Goal: Obtain resource: Download file/media

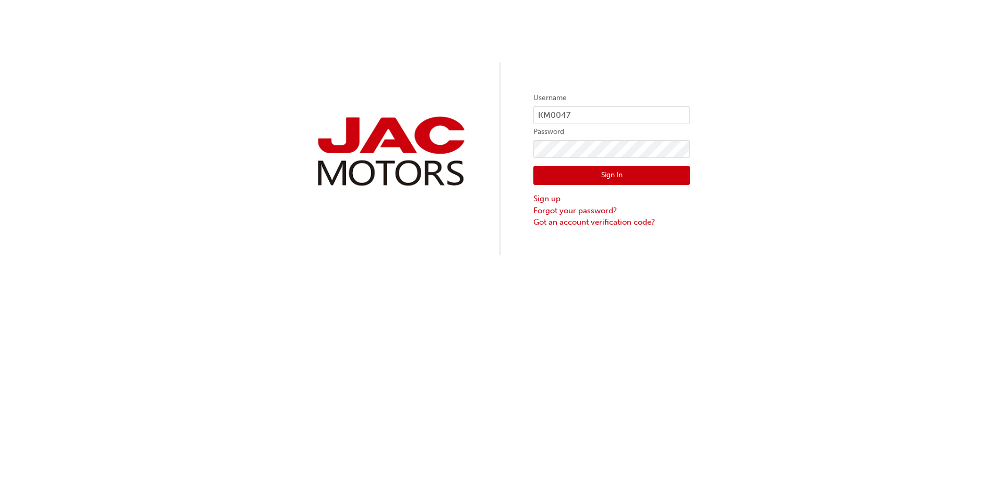
click at [587, 178] on button "Sign In" at bounding box center [611, 176] width 156 height 20
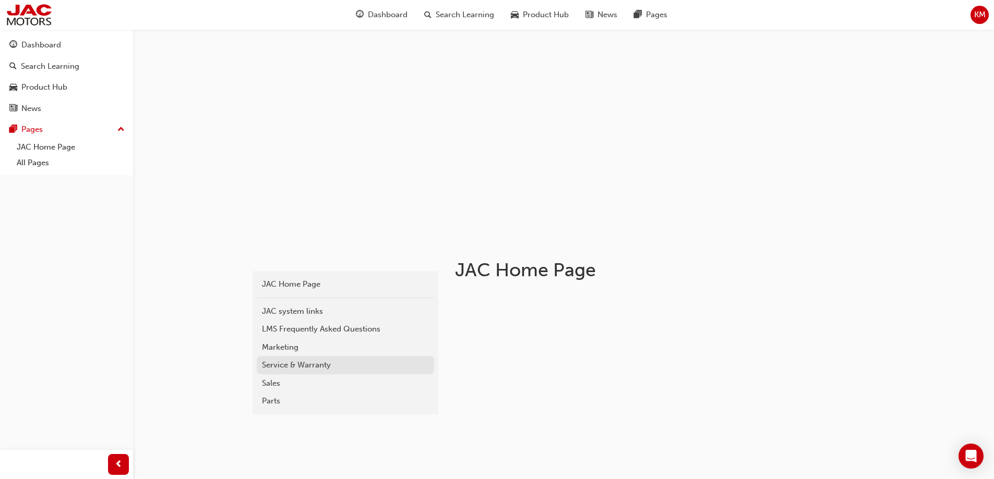
click at [310, 367] on div "Service & Warranty" at bounding box center [345, 365] width 167 height 12
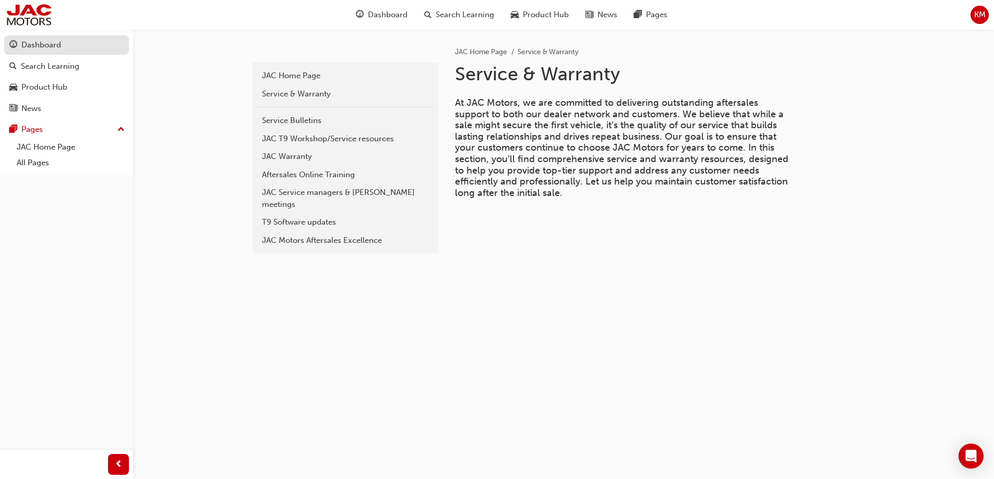
click at [42, 53] on link "Dashboard" at bounding box center [66, 44] width 125 height 19
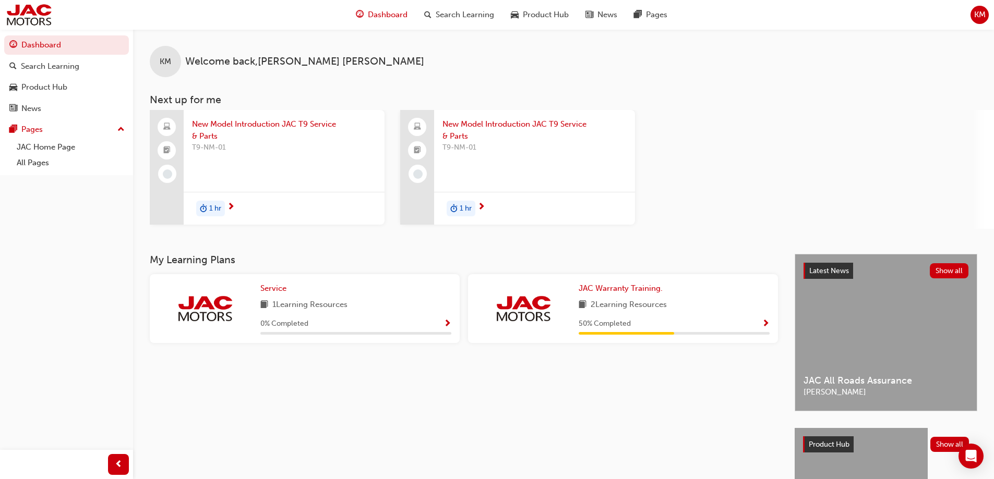
drag, startPoint x: 623, startPoint y: 14, endPoint x: 446, endPoint y: 57, distance: 182.6
click at [446, 57] on div "KM Welcome back , Kate Mackenzie" at bounding box center [563, 53] width 861 height 48
click at [32, 141] on link "JAC Home Page" at bounding box center [71, 147] width 116 height 16
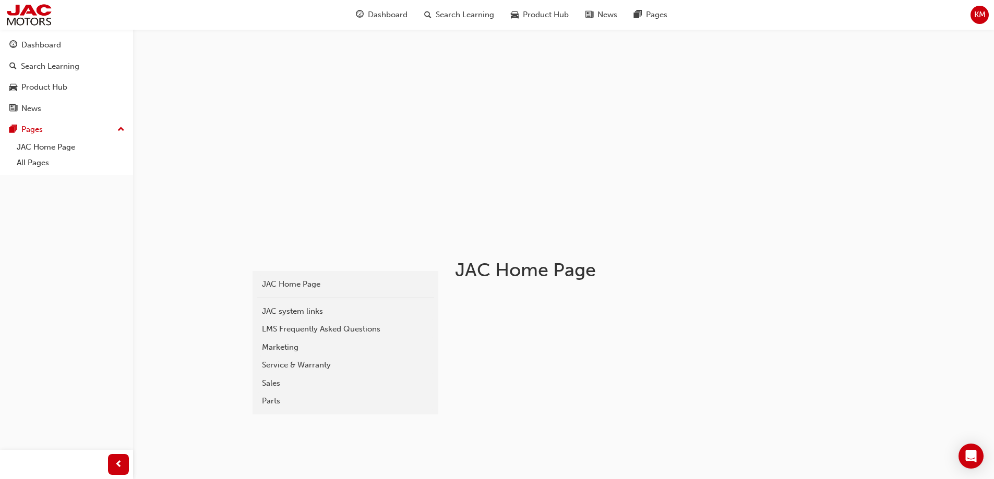
click at [26, 172] on div "Dashboard Search Learning Product Hub News Pages Pages JAC Home Page All Pages" at bounding box center [66, 102] width 133 height 146
click at [29, 161] on link "All Pages" at bounding box center [71, 163] width 116 height 16
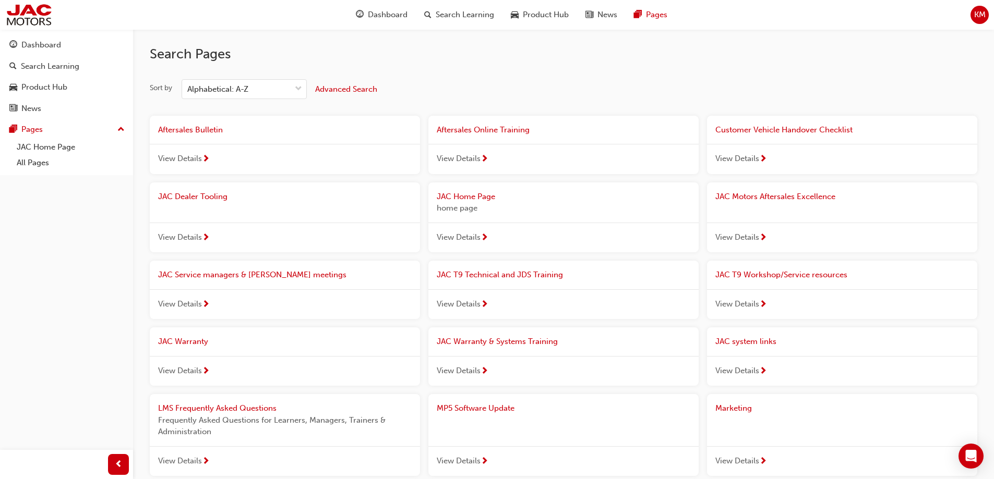
click at [786, 272] on span "JAC T9 Workshop/Service resources" at bounding box center [781, 274] width 132 height 9
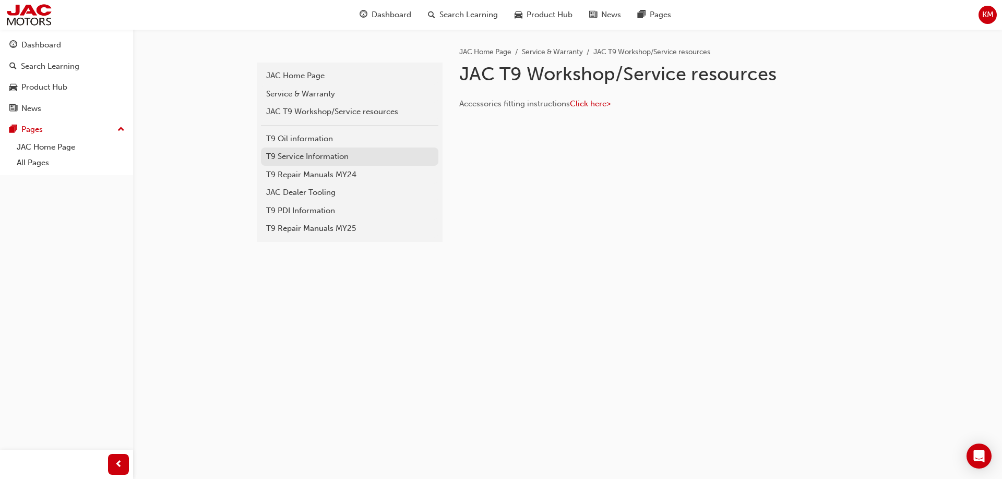
click at [308, 149] on link "T9 Service Information" at bounding box center [349, 157] width 177 height 18
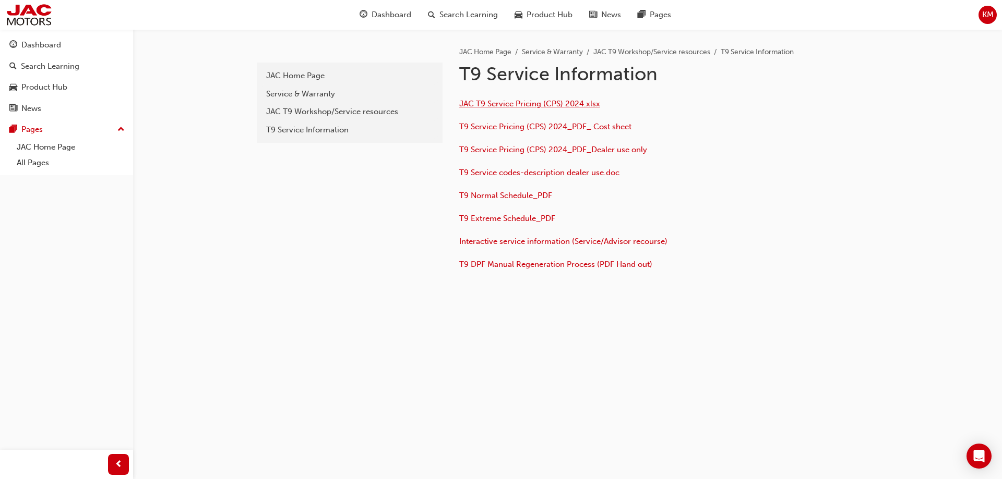
click at [545, 100] on span "JAC T9 Service Pricing (CPS) 2024.xlsx" at bounding box center [529, 103] width 141 height 9
click at [493, 194] on span "T9 Normal Schedule_PDF" at bounding box center [505, 195] width 93 height 9
click at [519, 239] on span "Interactive service information (Service/Advisor recourse)" at bounding box center [563, 241] width 208 height 9
click at [379, 291] on div "t9-service-information JAC Home Page Service & Warranty JAC T9 Workshop/Service…" at bounding box center [349, 171] width 188 height 285
click at [503, 170] on span "T9 Service codes-description dealer use.doc" at bounding box center [539, 172] width 160 height 9
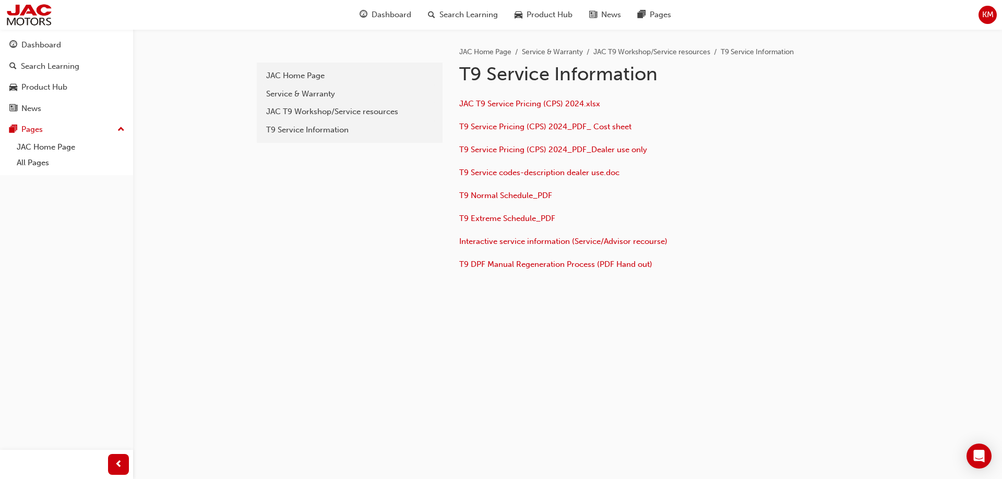
click at [529, 93] on div "JAC T9 Service Pricing (CPS) 2024.xlsx T9 Service Pricing (CPS) 2024_PDF_ Cost …" at bounding box center [661, 181] width 405 height 184
click at [519, 100] on span "JAC T9 Service Pricing (CPS) 2024.xlsx" at bounding box center [529, 103] width 141 height 9
